Goal: Task Accomplishment & Management: Use online tool/utility

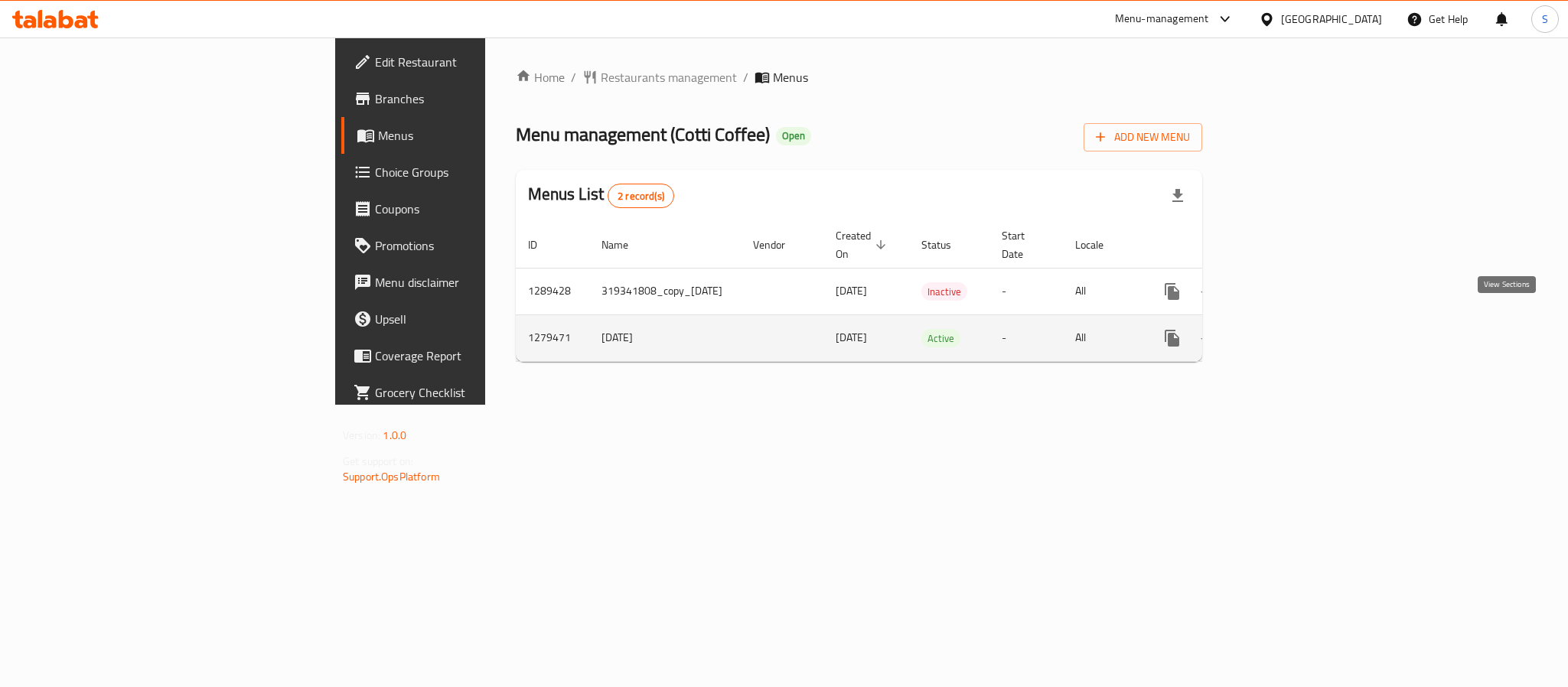
click at [1292, 329] on icon "enhanced table" at bounding box center [1283, 338] width 18 height 18
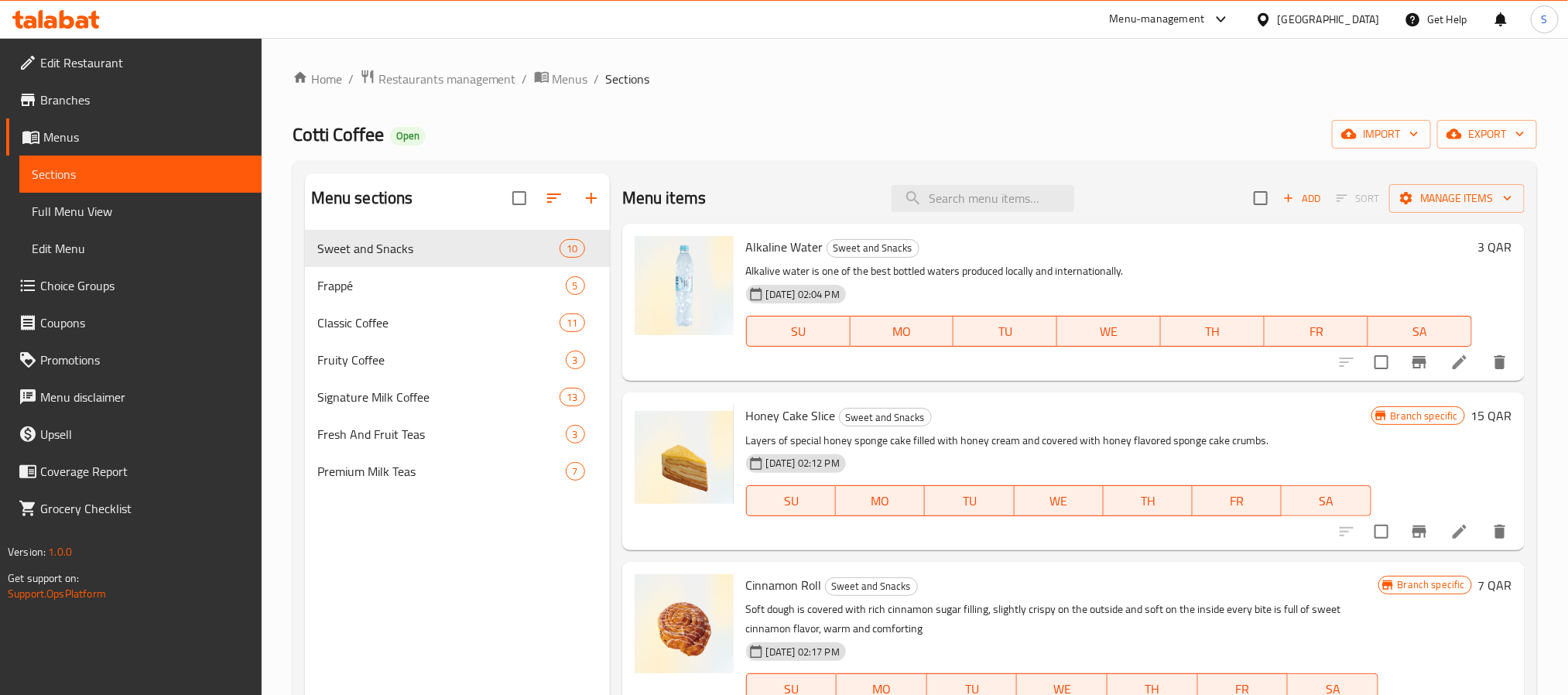
click at [1131, 119] on div "Home / Restaurants management / Menus / Sections Cotti Coffee Open import expor…" at bounding box center [915, 474] width 1245 height 812
click at [1470, 202] on span "Manage items" at bounding box center [1457, 198] width 111 height 19
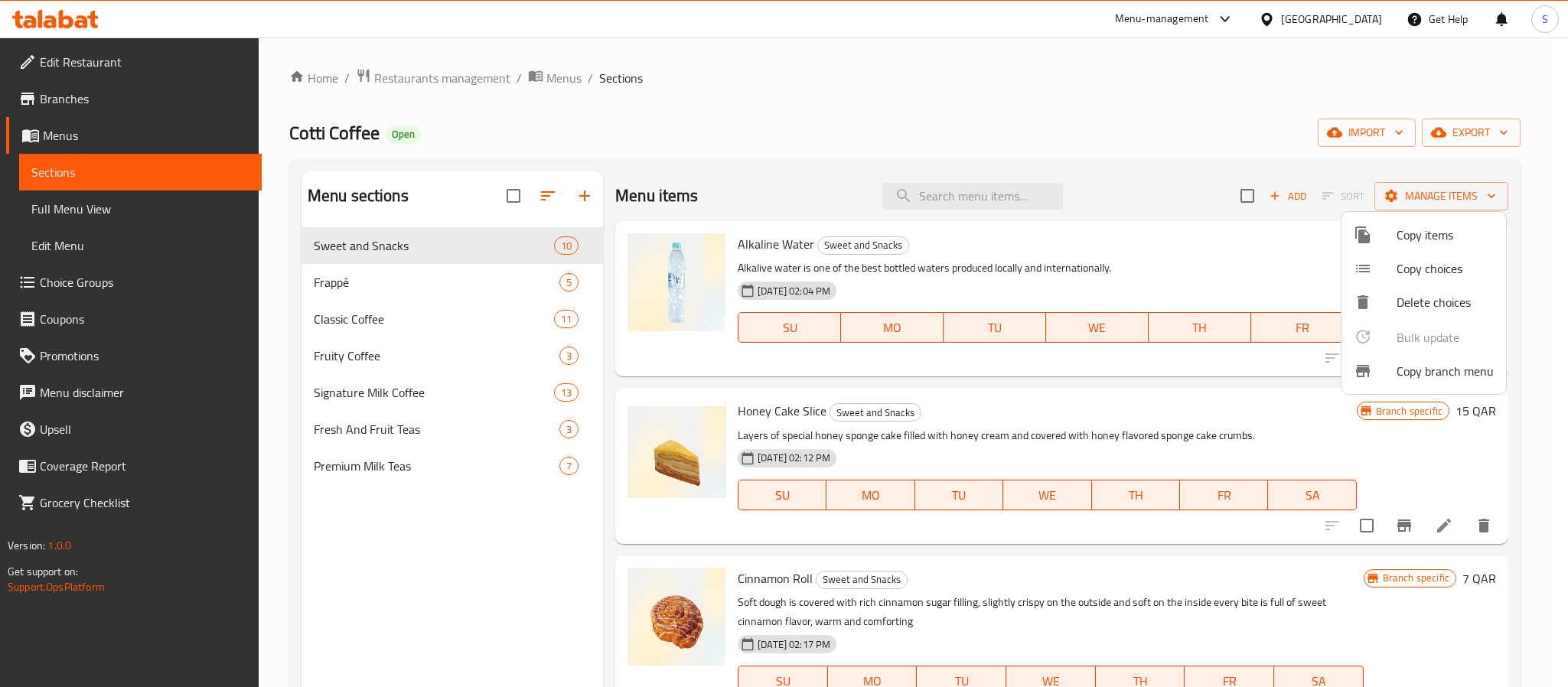
click at [1433, 370] on span "Copy branch menu" at bounding box center [1445, 370] width 97 height 18
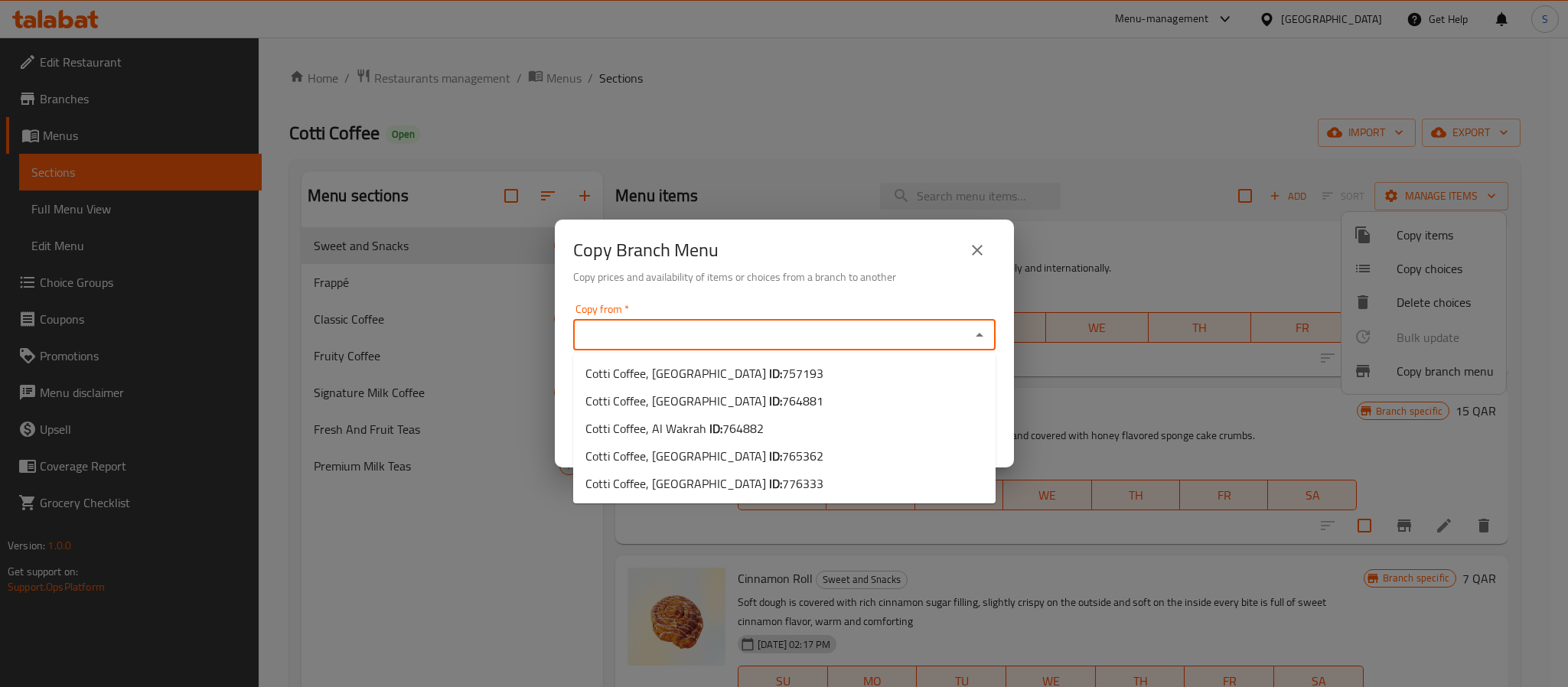
click at [762, 331] on input "Copy from   *" at bounding box center [772, 335] width 388 height 21
click at [770, 449] on b "ID:" at bounding box center [776, 456] width 13 height 23
type input "Cotti Coffee, Gewan Island"
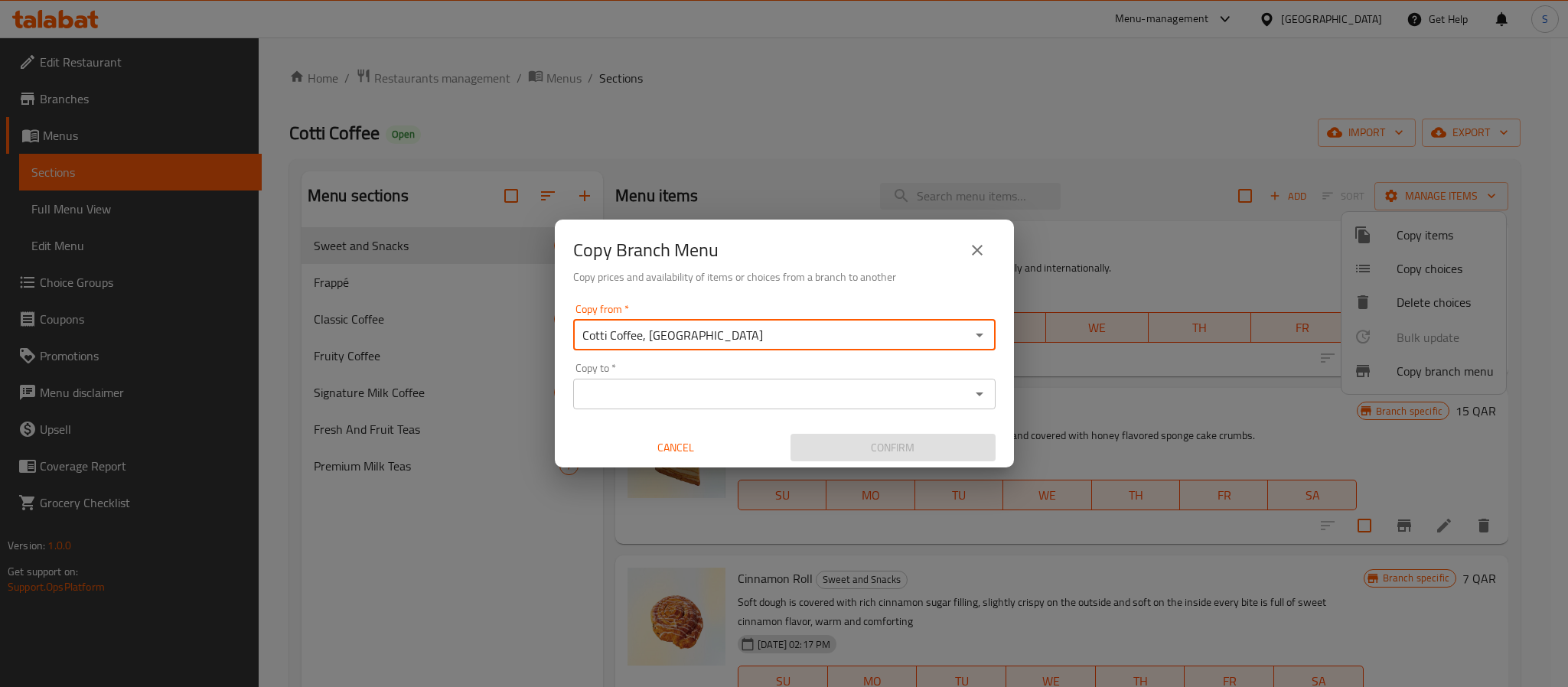
click at [735, 393] on input "Copy to   *" at bounding box center [772, 393] width 388 height 21
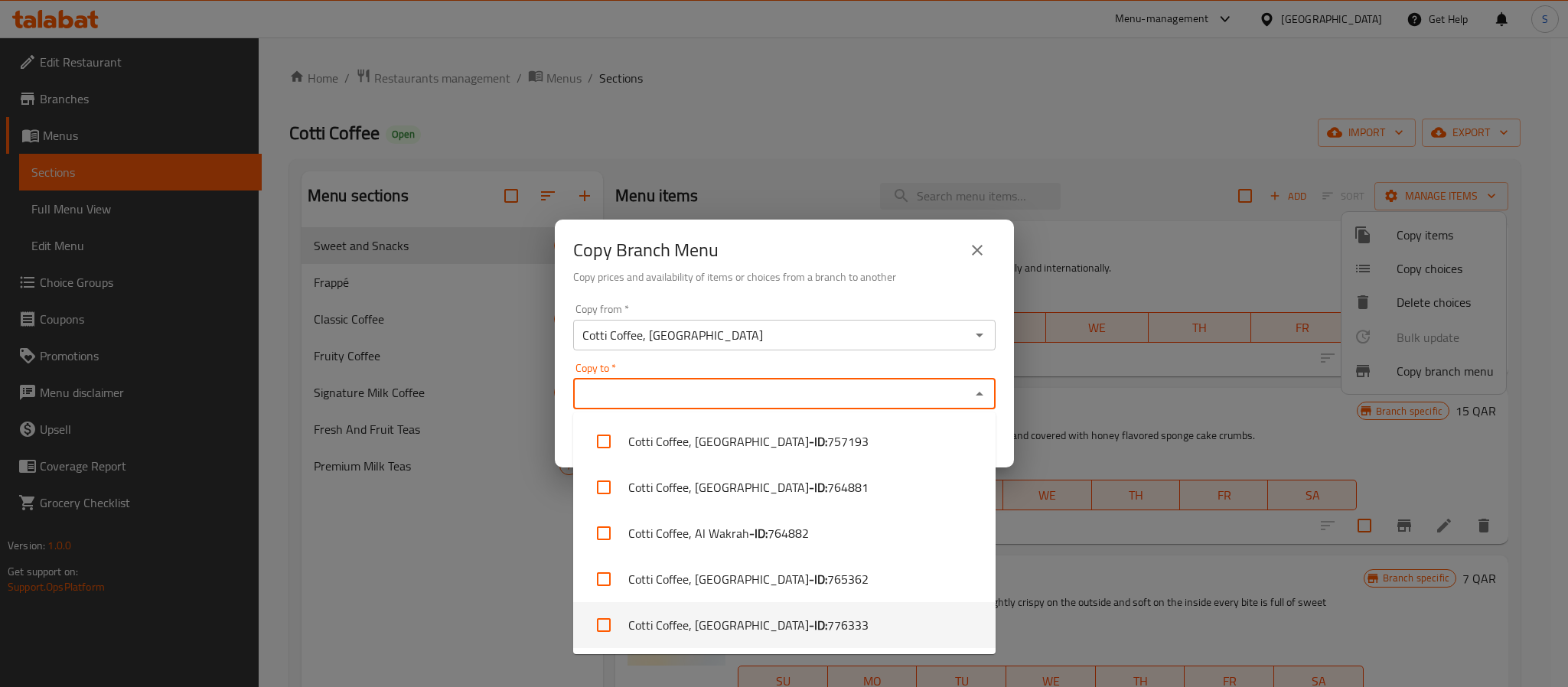
click at [687, 620] on li "Cotti Coffee, West Bay - ID: 776333" at bounding box center [784, 624] width 422 height 46
checkbox input "true"
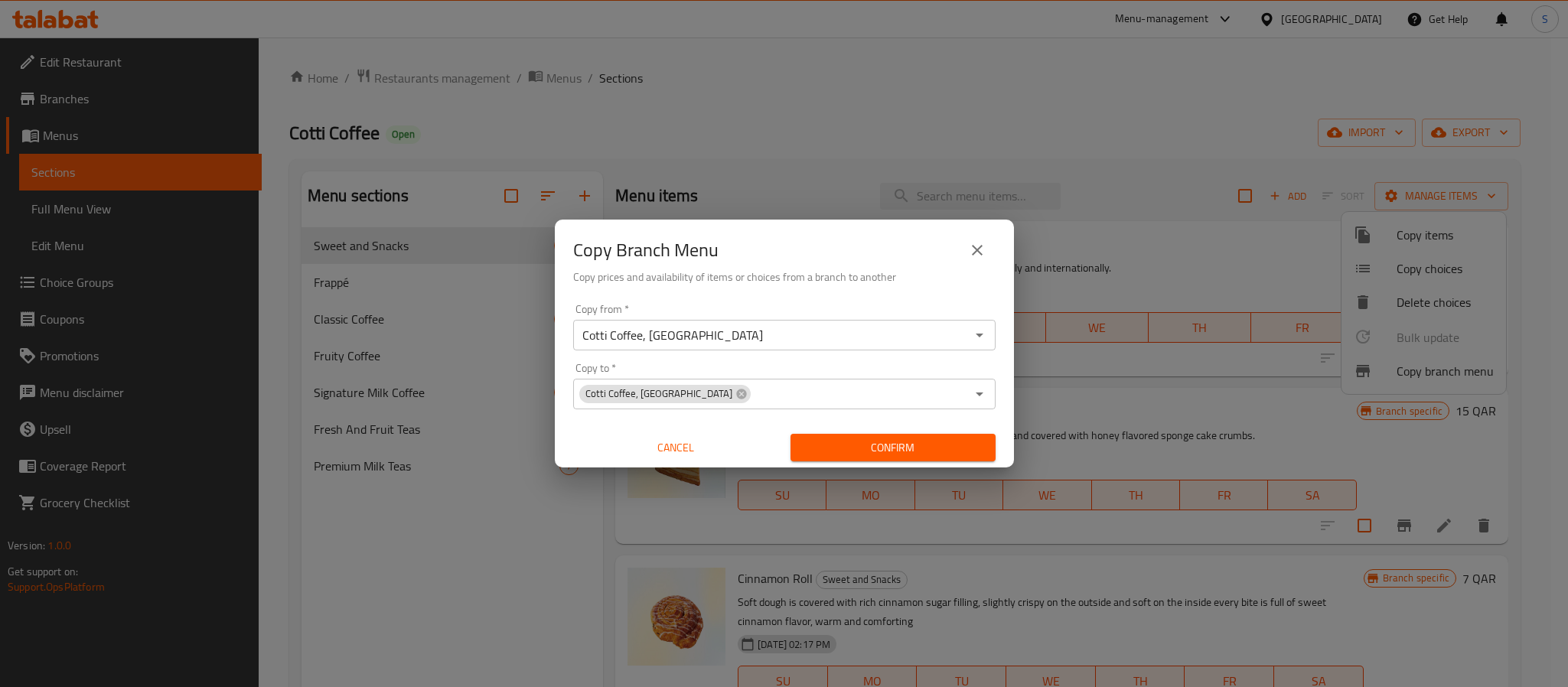
click at [815, 263] on div "Copy Branch Menu" at bounding box center [784, 250] width 422 height 37
click at [852, 443] on span "Confirm" at bounding box center [893, 448] width 181 height 19
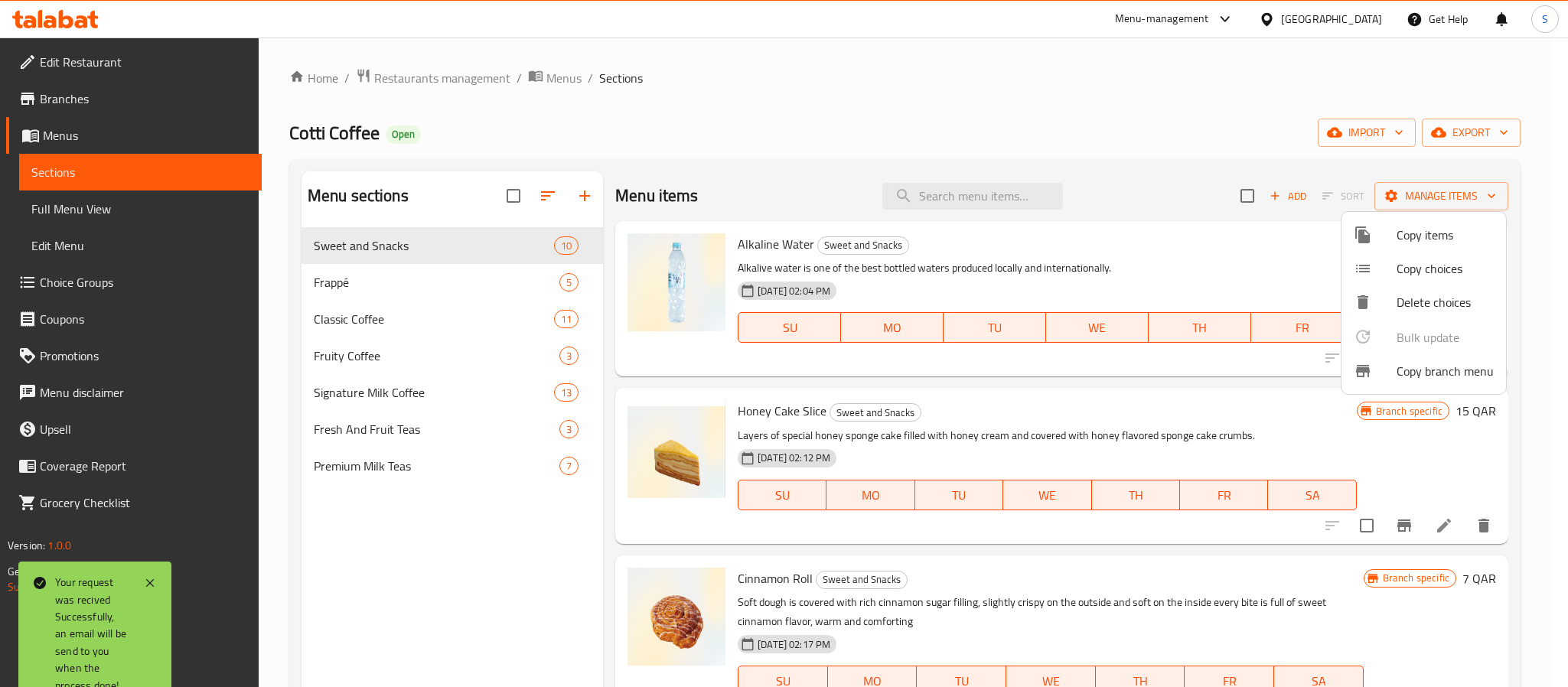
scroll to position [214, 0]
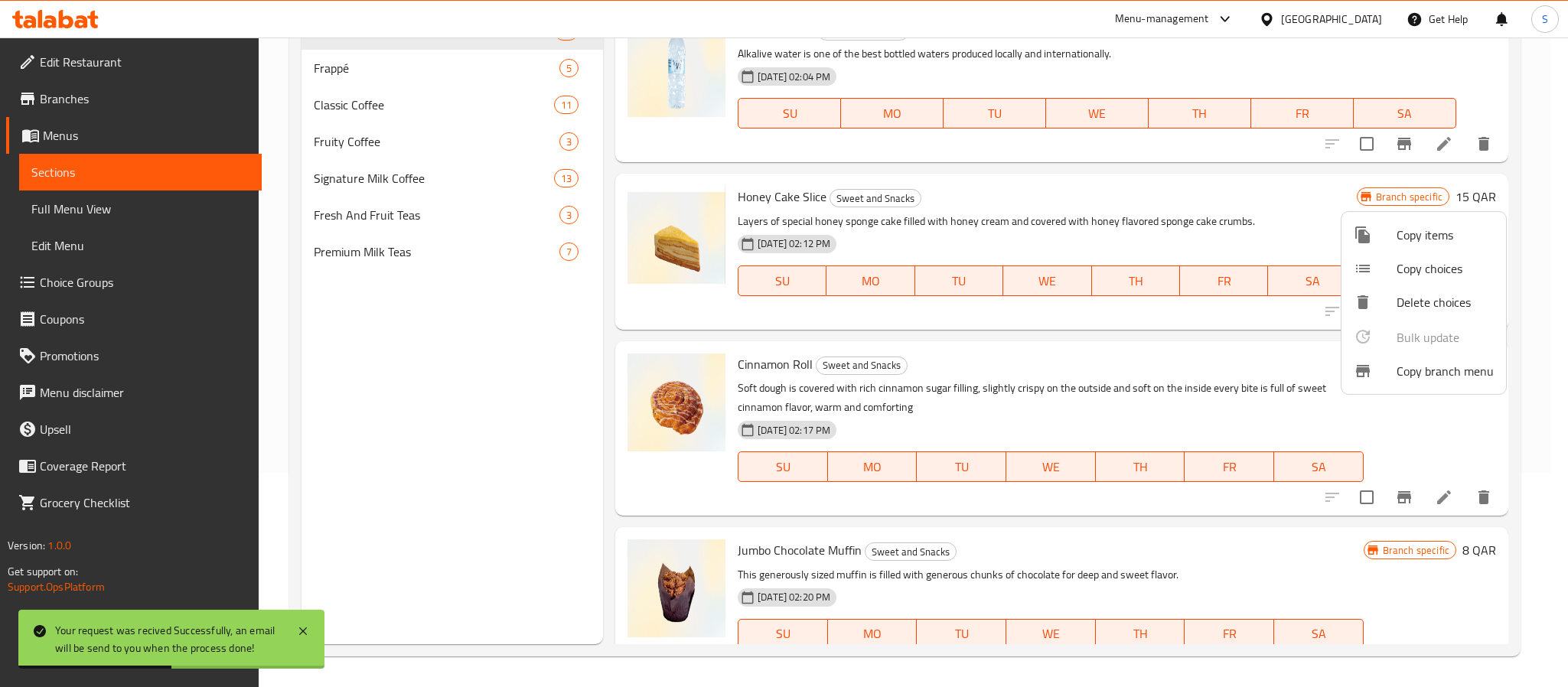
click at [556, 411] on div at bounding box center [784, 343] width 1568 height 687
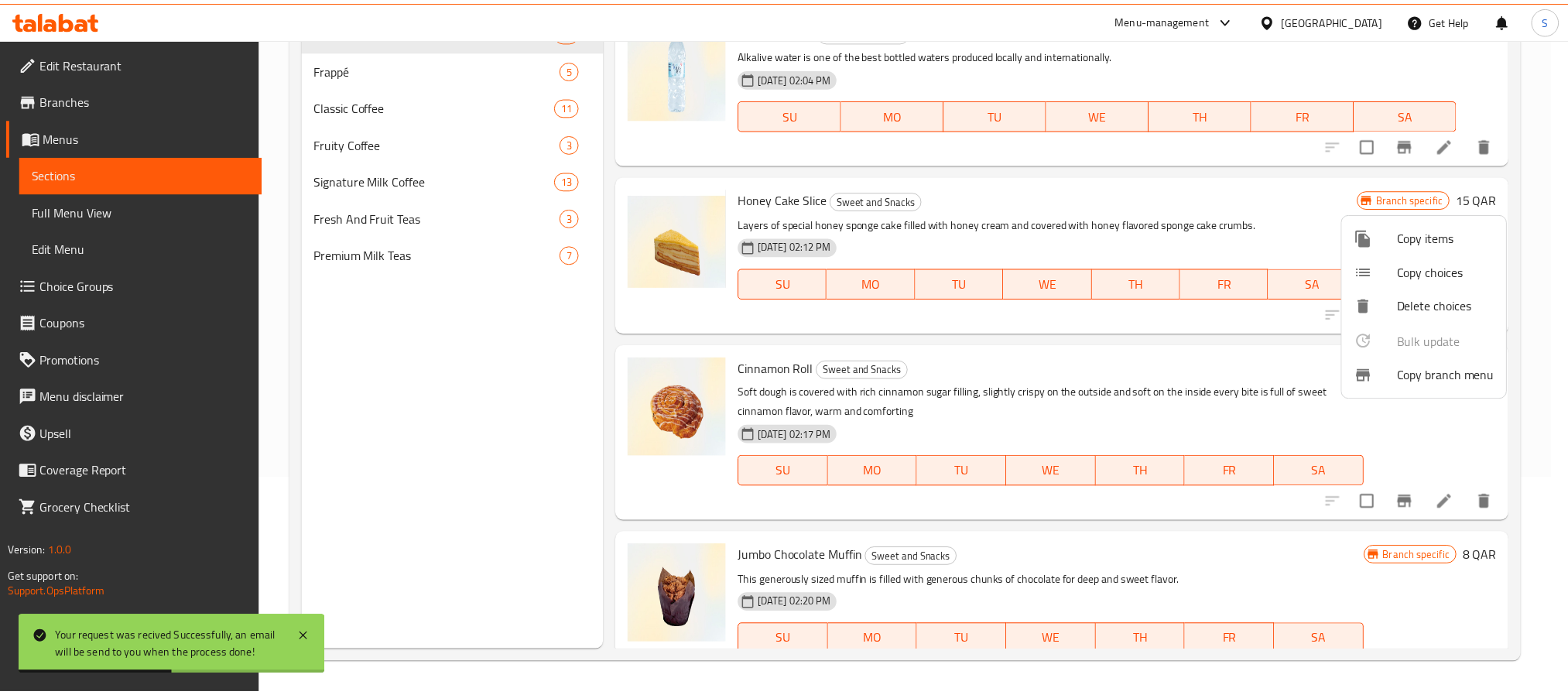
scroll to position [0, 0]
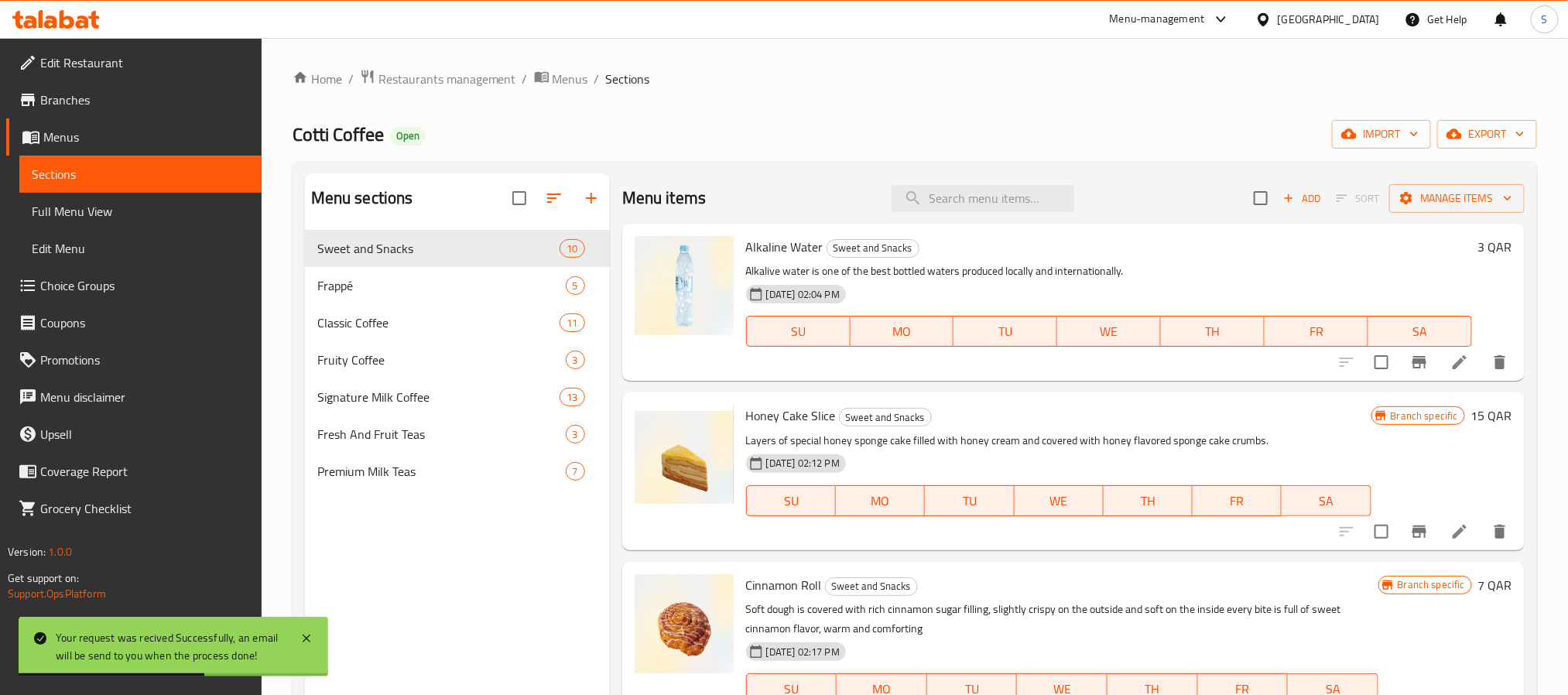
click at [1198, 91] on div "Home / Restaurants management / Menus / Sections Cotti Coffee Open import expor…" at bounding box center [915, 474] width 1245 height 812
click at [1454, 146] on button "export" at bounding box center [1487, 134] width 100 height 28
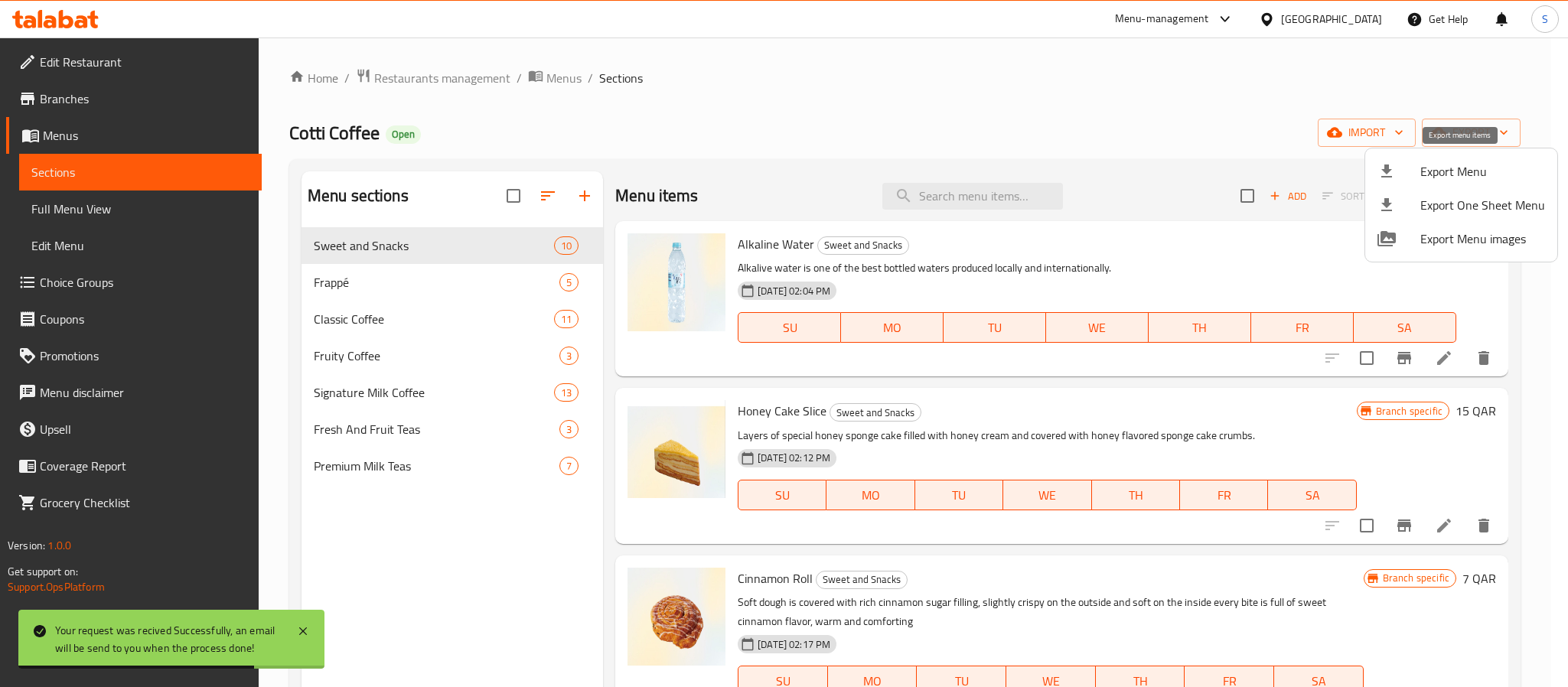
click at [1430, 170] on span "Export Menu" at bounding box center [1483, 170] width 125 height 18
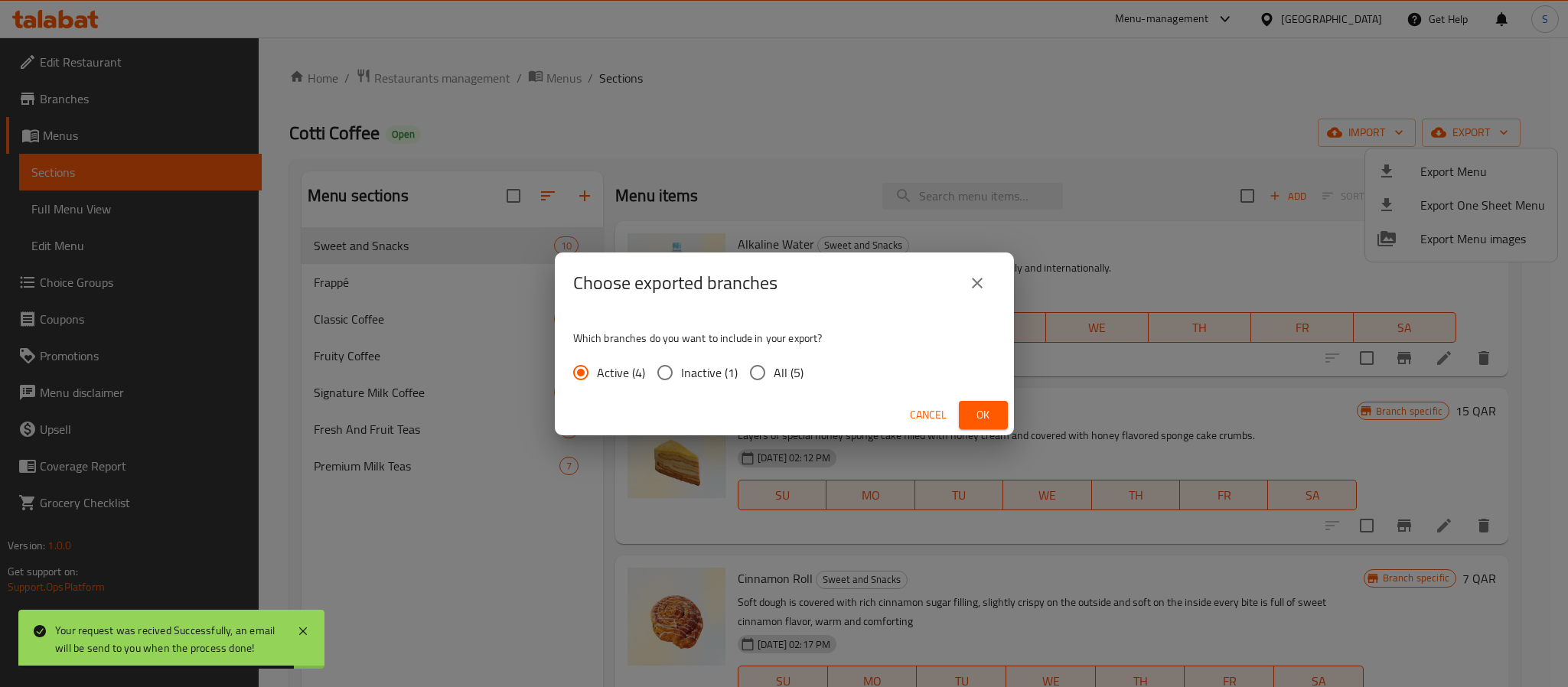
click at [777, 367] on span "All (5)" at bounding box center [788, 372] width 30 height 18
click at [773, 367] on input "All (5)" at bounding box center [757, 372] width 32 height 32
radio input "true"
click at [963, 416] on button "Ok" at bounding box center [983, 415] width 49 height 28
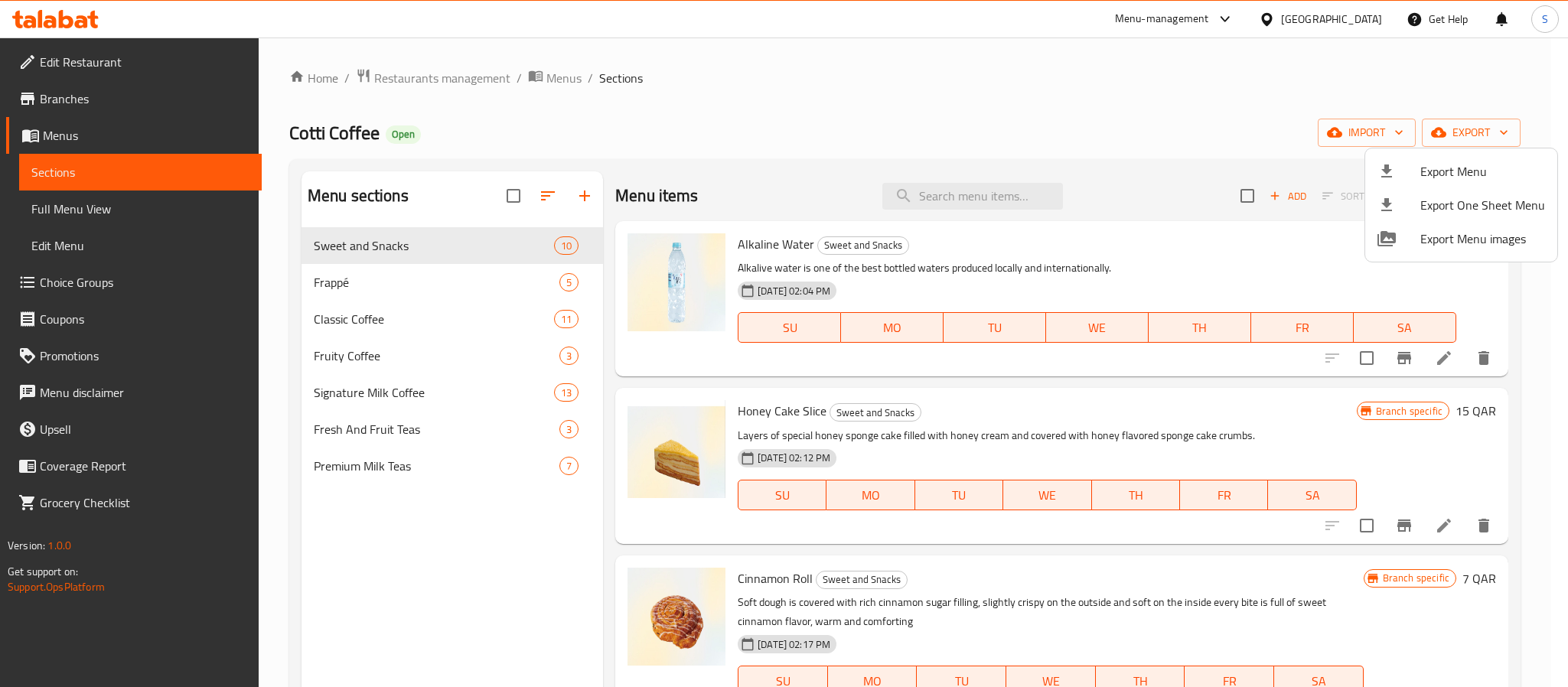
click at [926, 109] on div at bounding box center [784, 343] width 1568 height 687
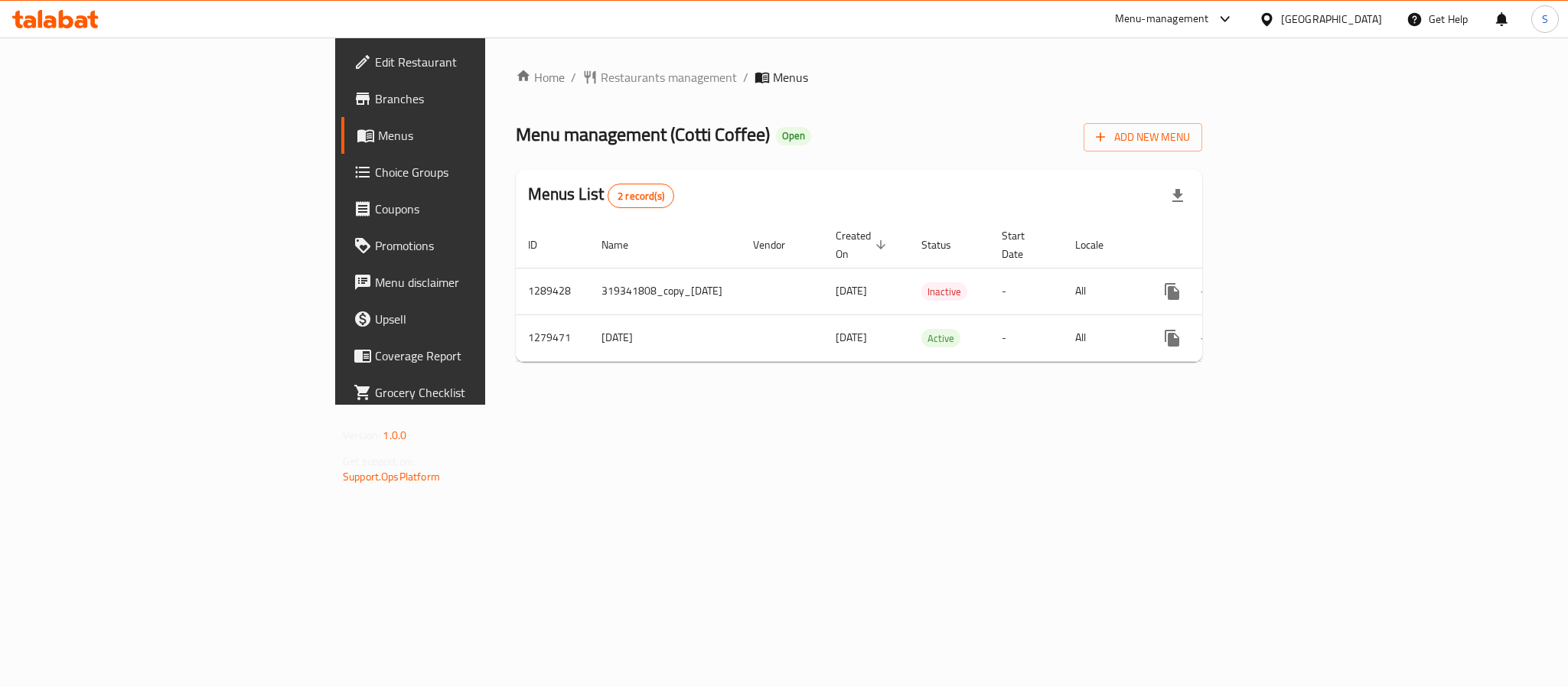
click at [375, 106] on span "Branches" at bounding box center [480, 98] width 210 height 18
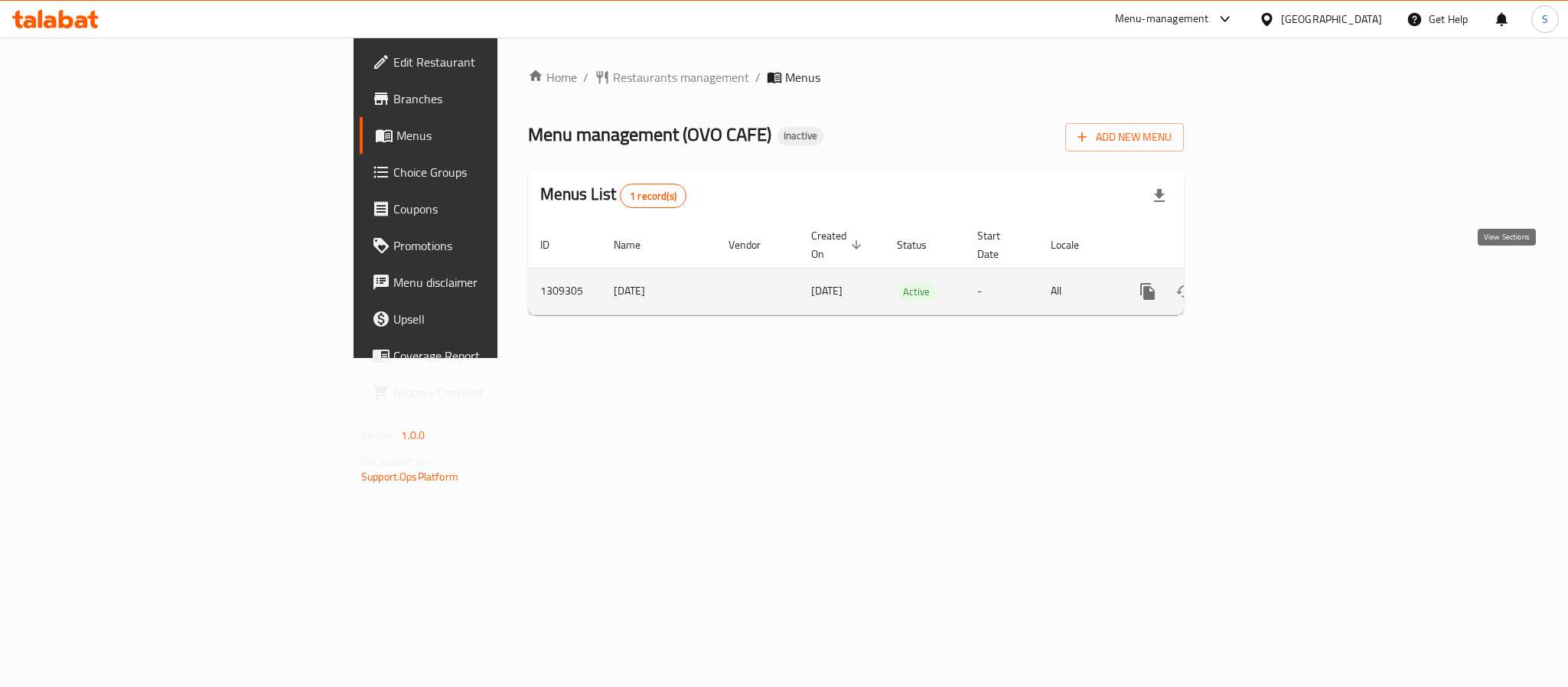
click at [1268, 282] on icon "enhanced table" at bounding box center [1258, 291] width 18 height 18
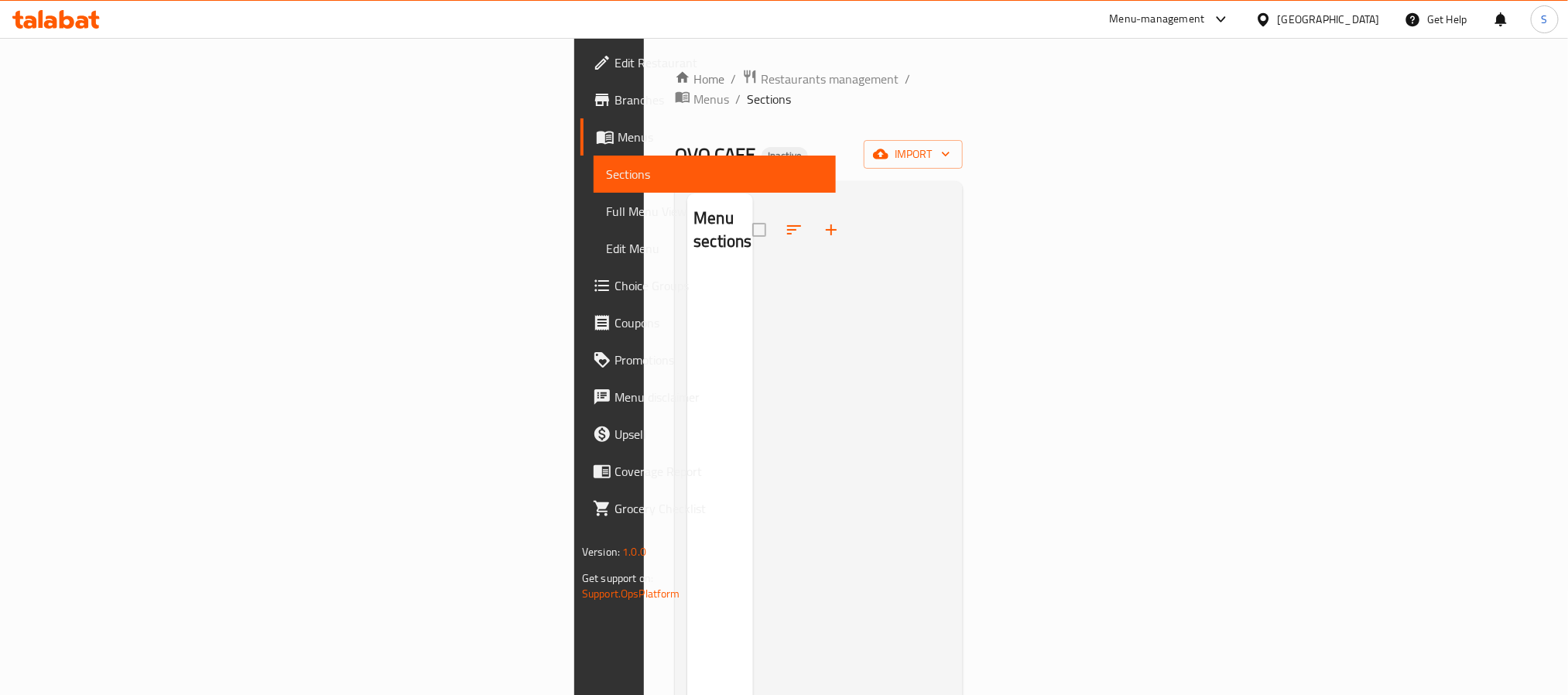
click at [901, 272] on div at bounding box center [852, 541] width 198 height 695
